Goal: Transaction & Acquisition: Purchase product/service

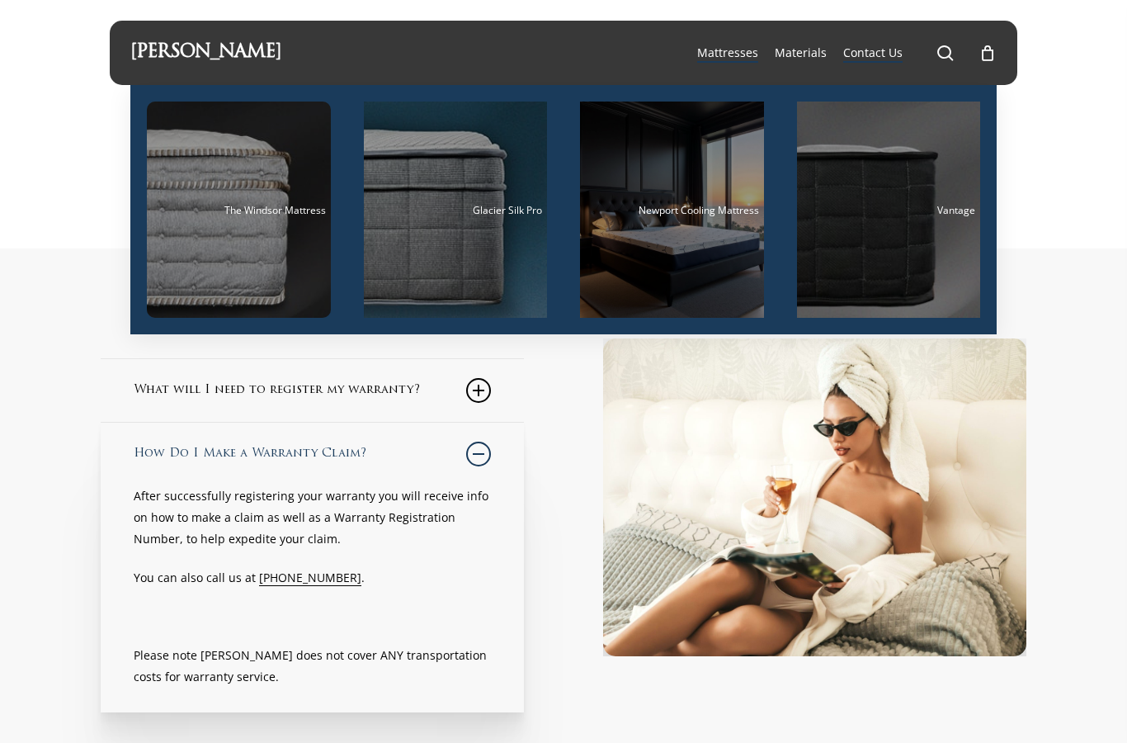
click at [662, 210] on span "Newport Cooling Mattress" at bounding box center [699, 210] width 120 height 14
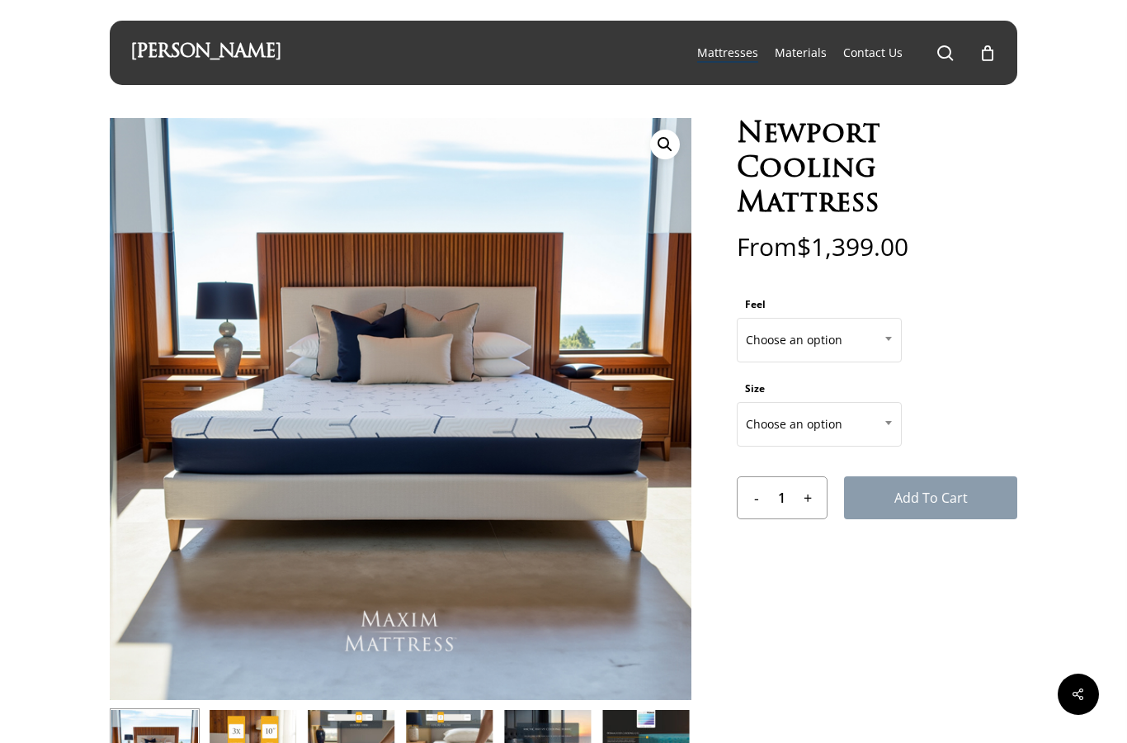
click at [780, 347] on span "Choose an option" at bounding box center [819, 340] width 163 height 35
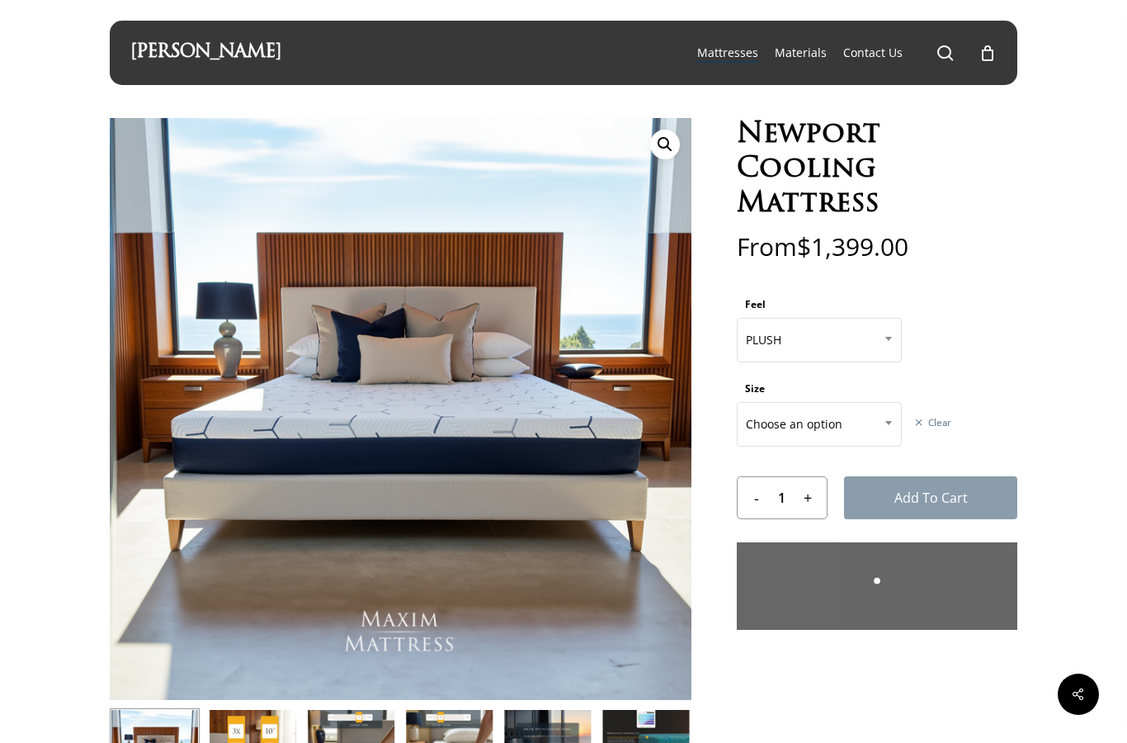
click at [788, 422] on span "Choose an option" at bounding box center [819, 424] width 163 height 35
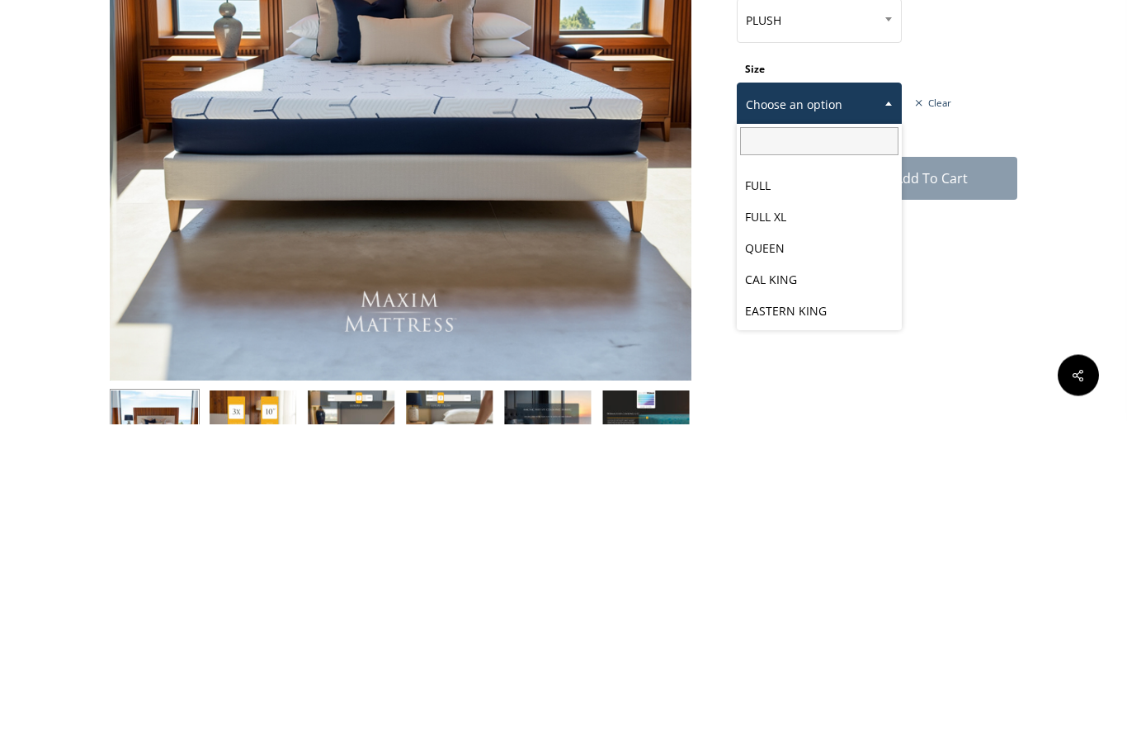
scroll to position [319, 0]
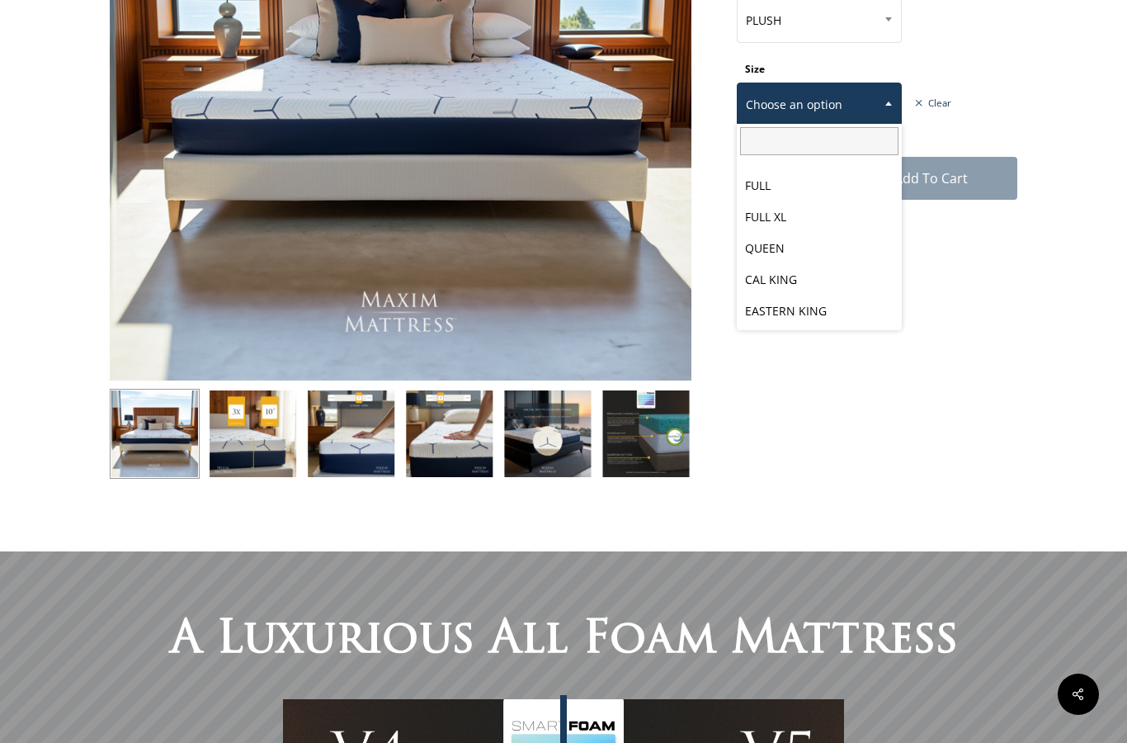
select select "PLUSH"
select select "EASTERN KING"
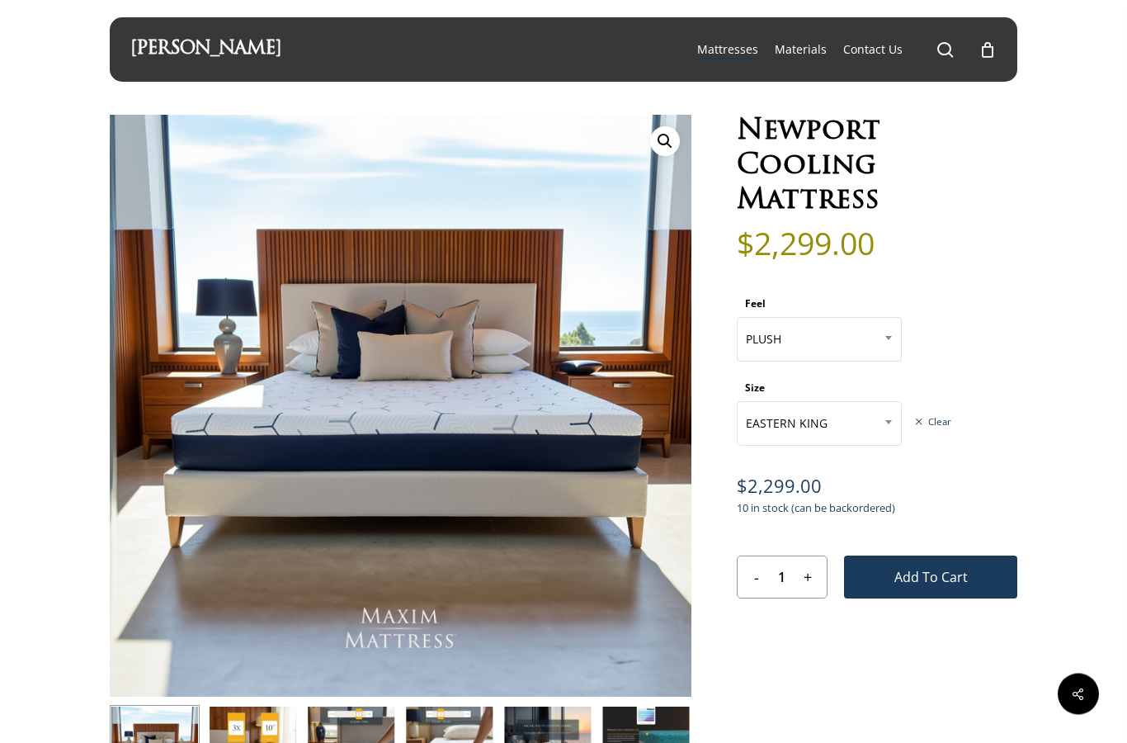
scroll to position [0, 0]
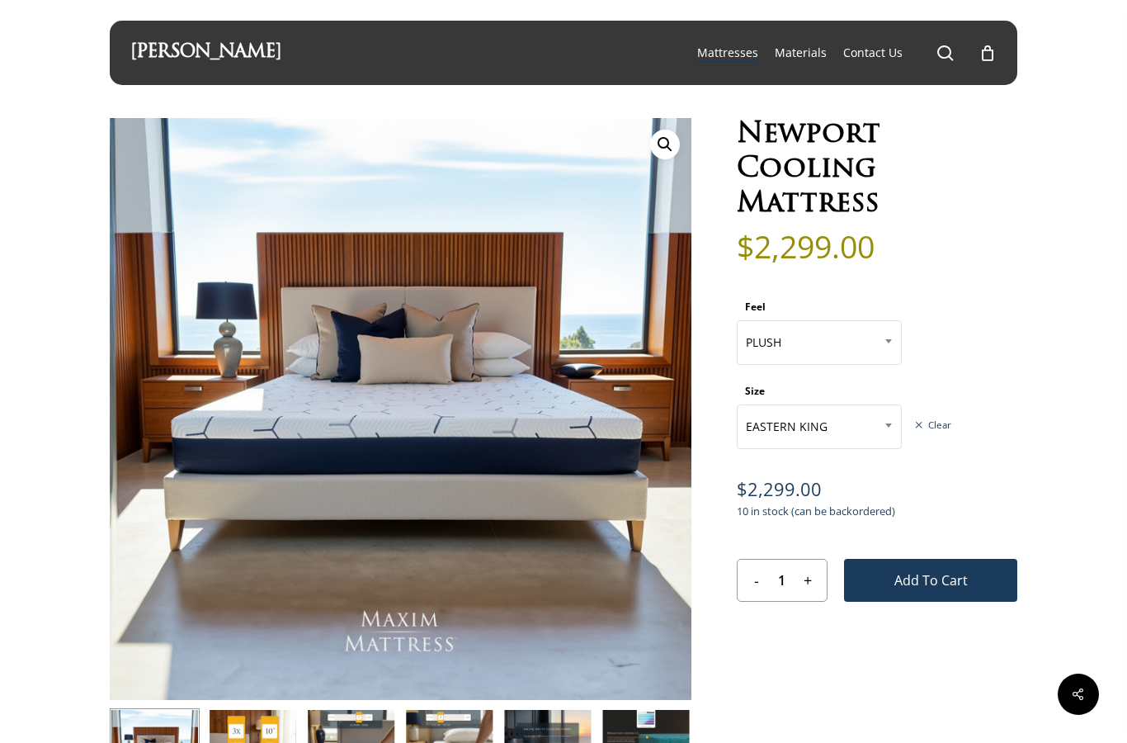
click at [430, 475] on img at bounding box center [729, 737] width 1238 height 1238
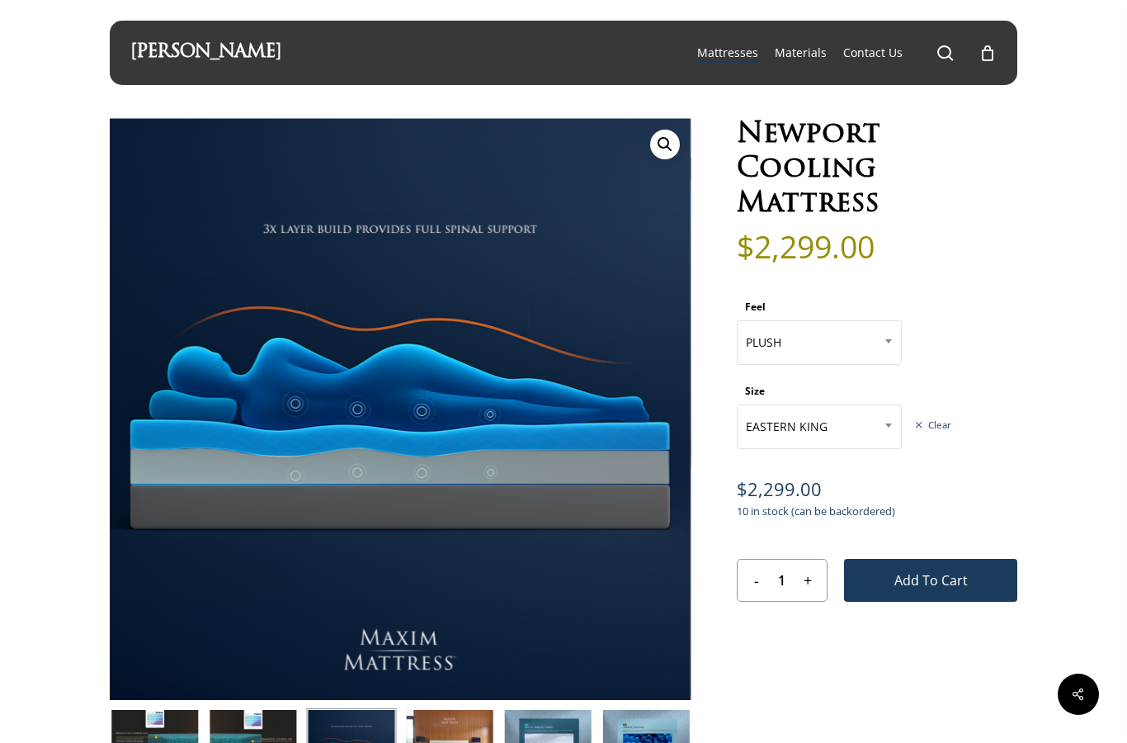
click at [285, 413] on img at bounding box center [729, 737] width 1238 height 1238
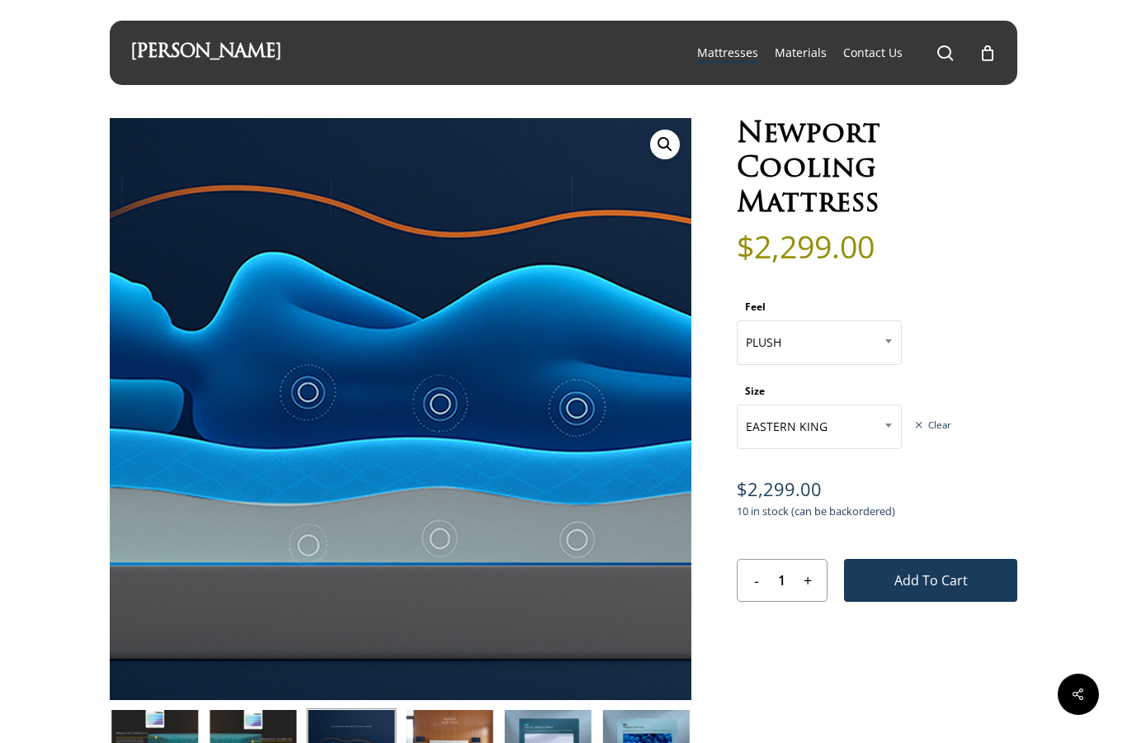
click at [300, 400] on img at bounding box center [532, 404] width 1238 height 1238
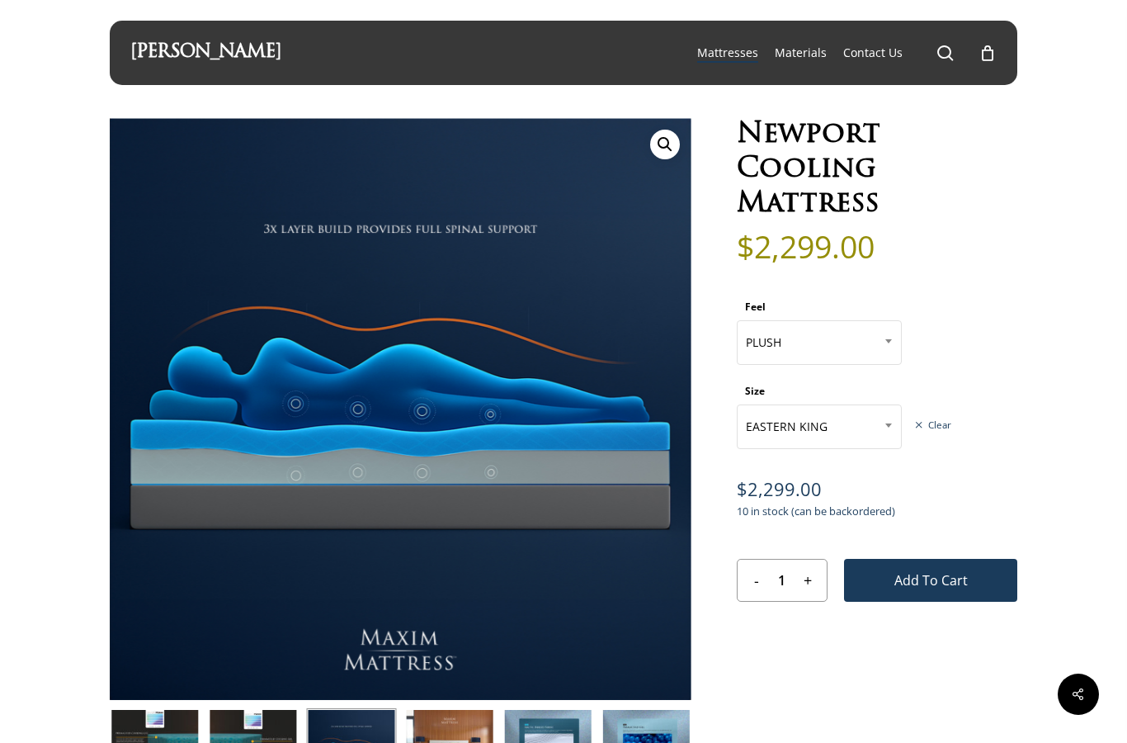
click at [308, 389] on img at bounding box center [513, 419] width 1238 height 1238
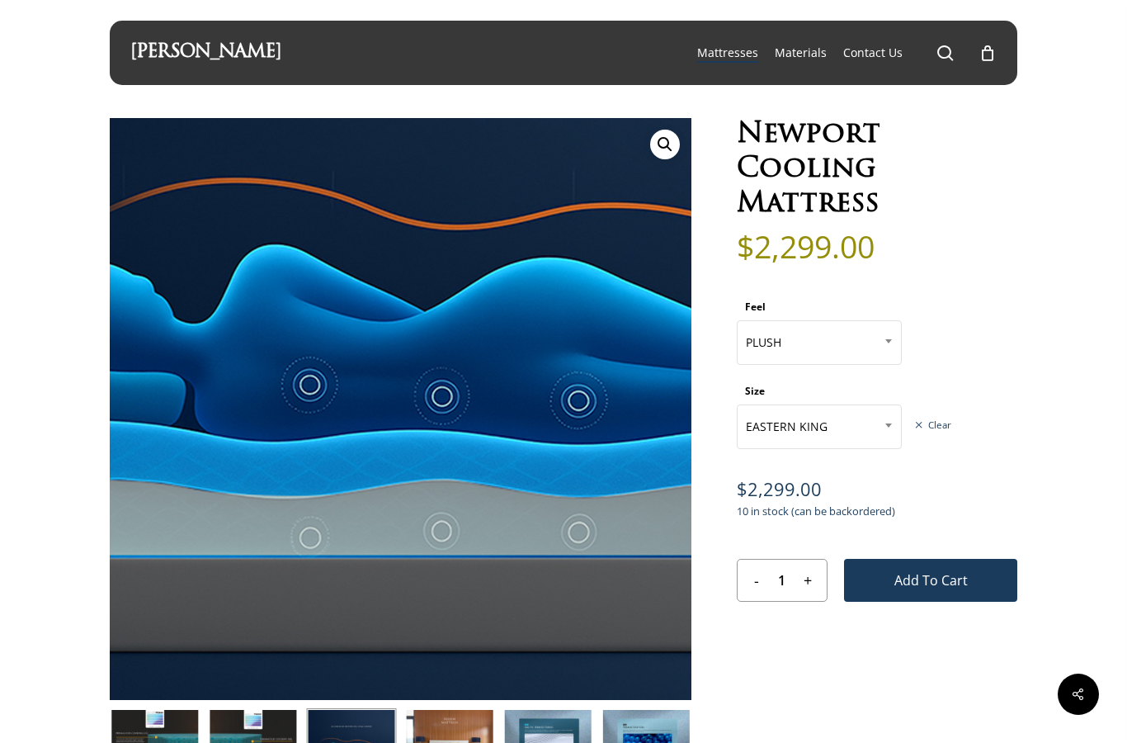
click at [283, 420] on img at bounding box center [533, 396] width 1238 height 1238
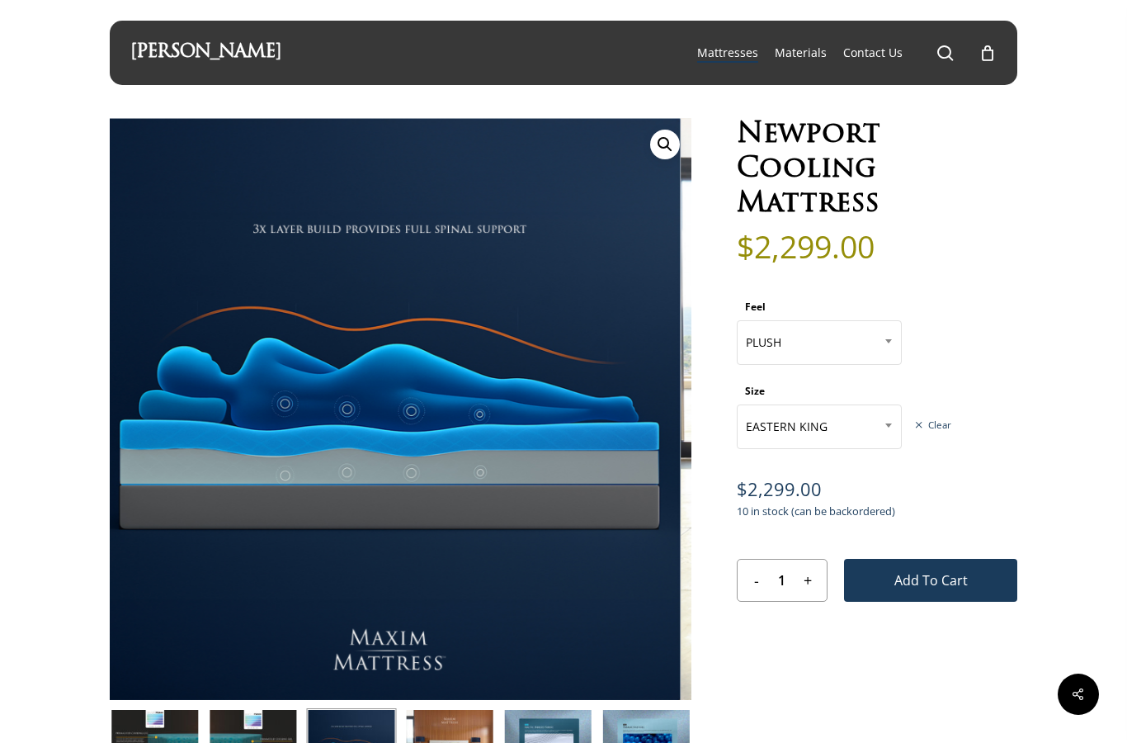
click at [310, 404] on img at bounding box center [522, 396] width 1238 height 1238
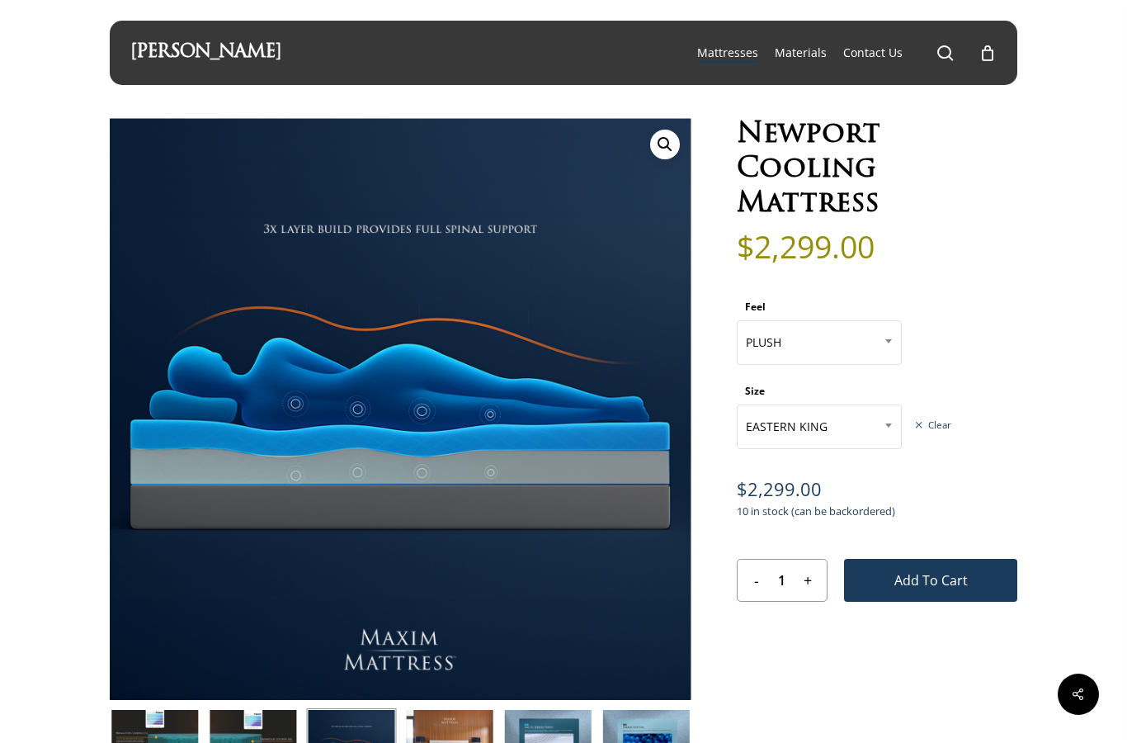
click at [281, 408] on img at bounding box center [729, 737] width 1238 height 1238
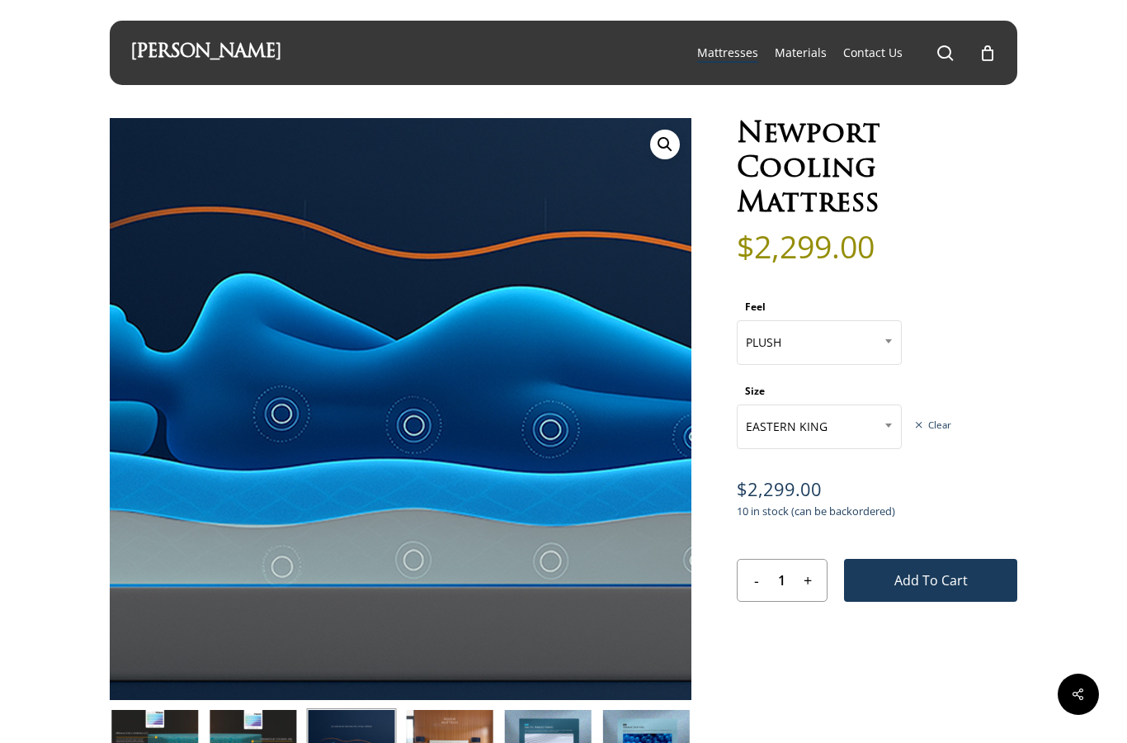
click at [308, 394] on img at bounding box center [505, 425] width 1238 height 1238
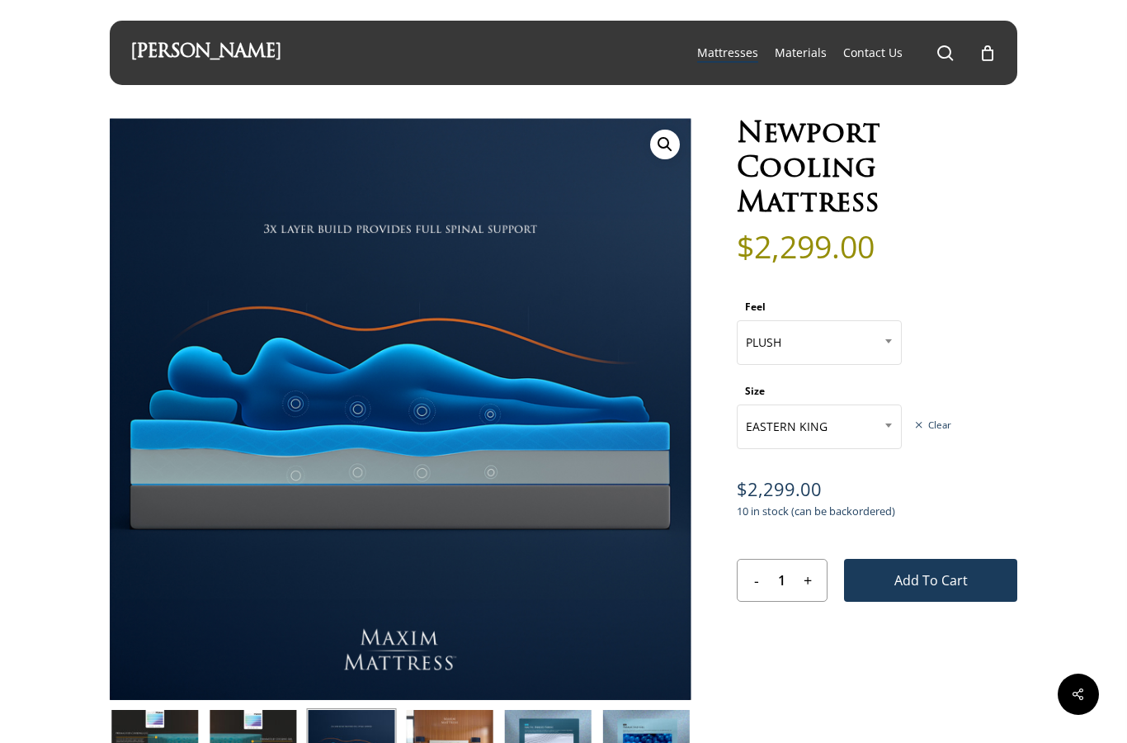
click at [365, 402] on img at bounding box center [505, 425] width 1238 height 1238
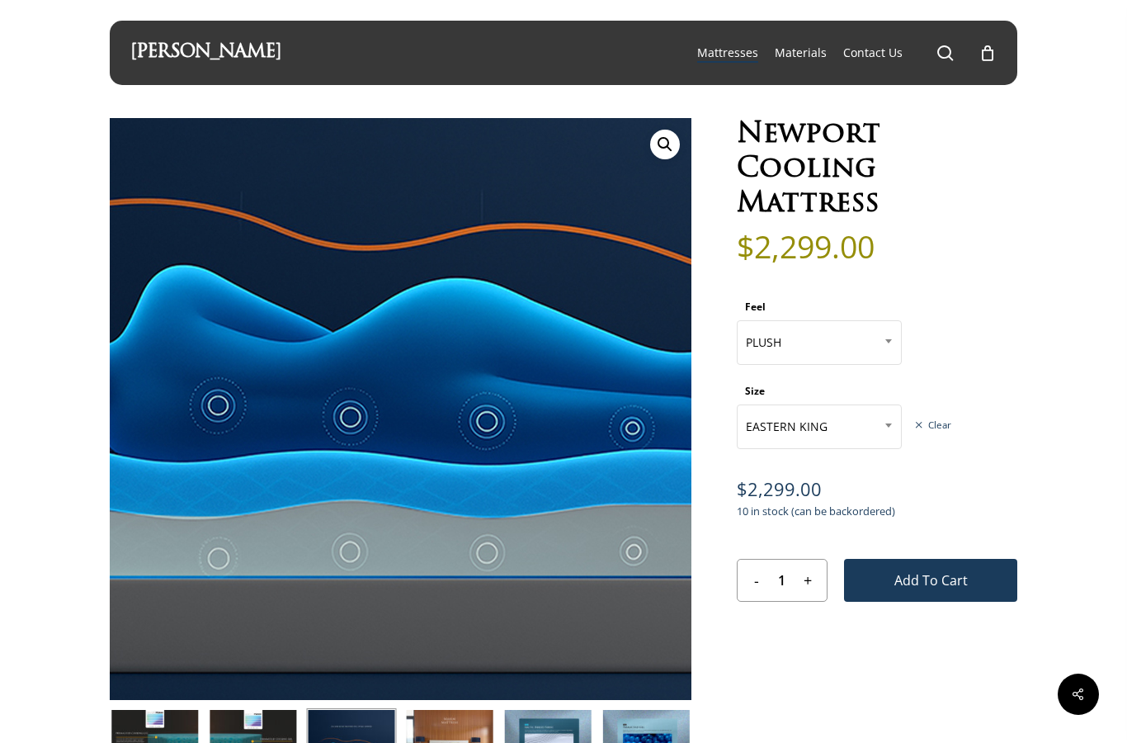
click at [347, 328] on img at bounding box center [442, 417] width 1238 height 1238
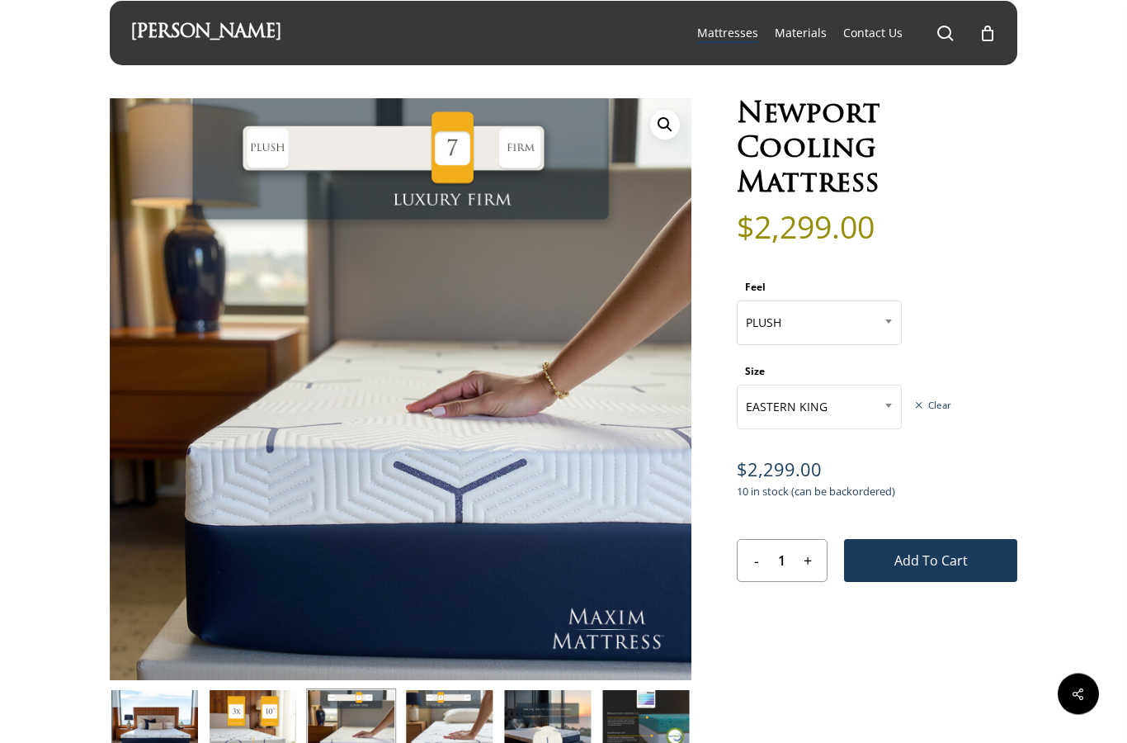
scroll to position [20, 0]
click at [369, 718] on img at bounding box center [351, 733] width 90 height 90
click at [362, 709] on img at bounding box center [351, 733] width 90 height 90
click at [360, 715] on img at bounding box center [351, 733] width 90 height 90
click at [433, 705] on img at bounding box center [449, 733] width 90 height 90
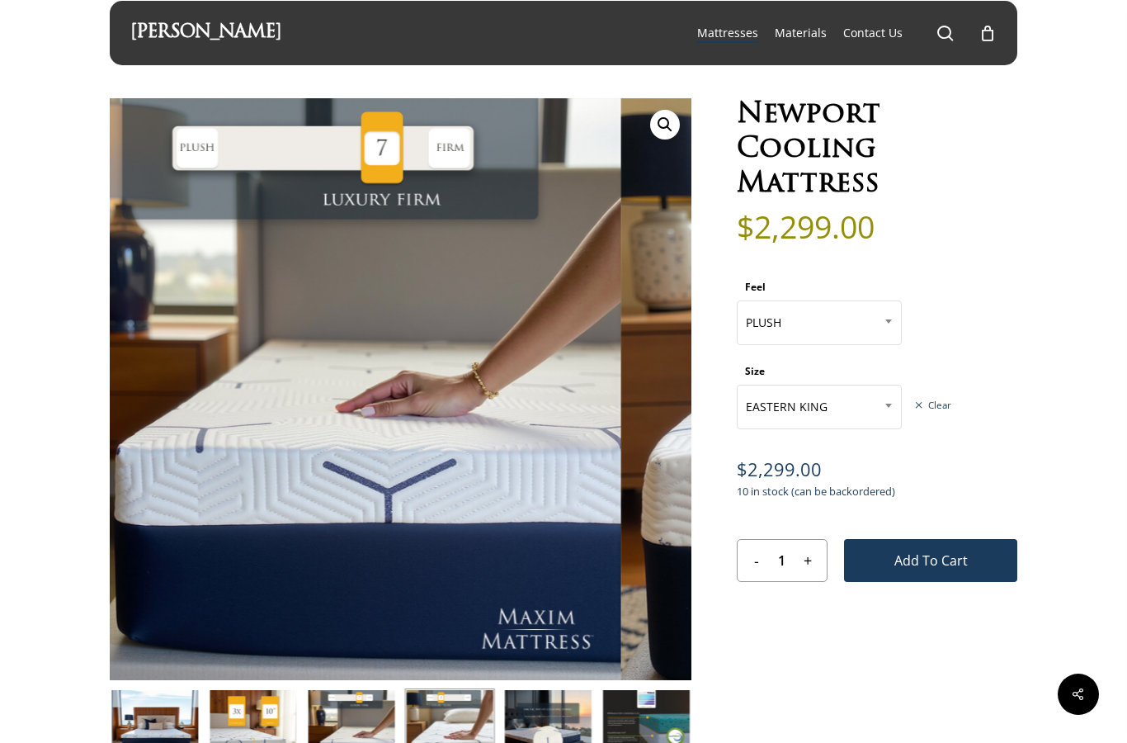
click at [445, 706] on img at bounding box center [450, 733] width 90 height 90
